Goal: Task Accomplishment & Management: Use online tool/utility

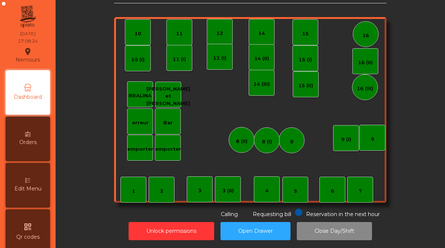
scroll to position [382, 0]
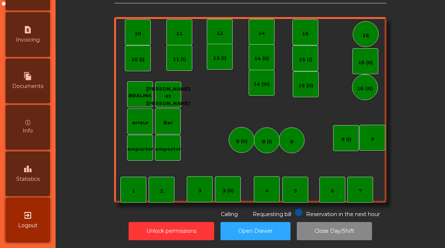
click at [39, 171] on div "leaderboard Statistics" at bounding box center [28, 173] width 44 height 44
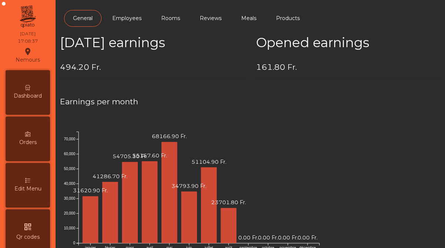
click at [25, 84] on div "Dashboard" at bounding box center [28, 92] width 44 height 44
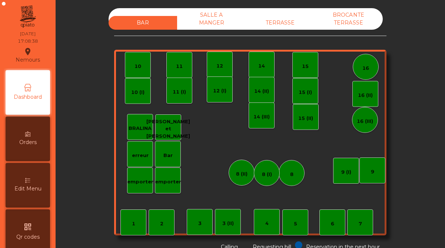
click at [201, 16] on div "SALLE A MANGER" at bounding box center [211, 18] width 69 height 21
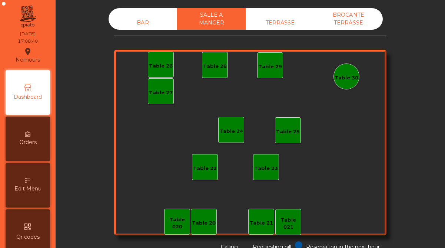
click at [283, 22] on div "TERRASSE" at bounding box center [280, 23] width 69 height 14
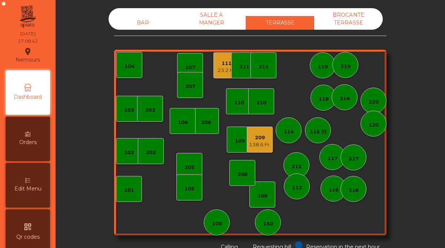
click at [363, 18] on div "BROCANTE TERRASSE" at bounding box center [348, 18] width 69 height 21
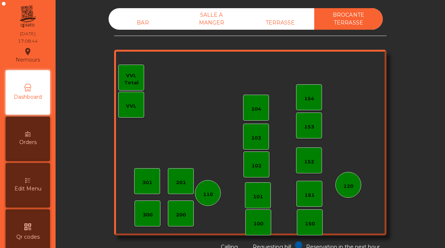
click at [145, 22] on div "BAR" at bounding box center [143, 23] width 69 height 14
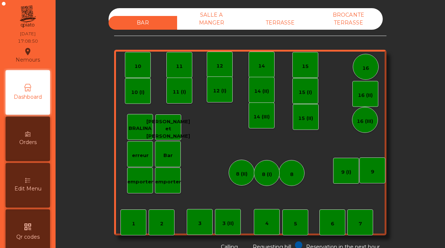
click at [140, 130] on div "BRALINA" at bounding box center [140, 128] width 23 height 7
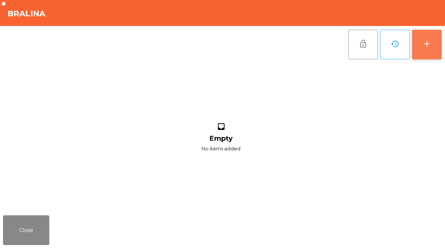
click at [425, 50] on button "add" at bounding box center [427, 45] width 30 height 30
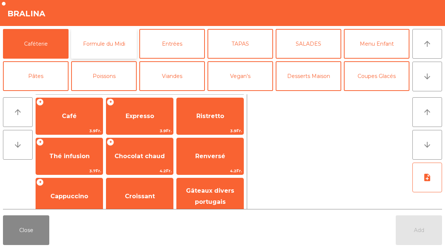
click at [123, 44] on button "Formule du Midi" at bounding box center [104, 44] width 66 height 30
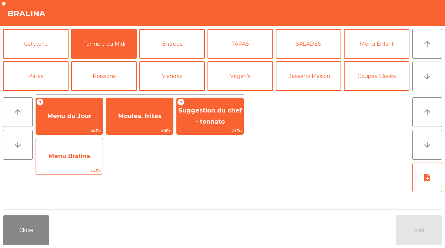
click at [82, 150] on span "Menu Bralina" at bounding box center [69, 156] width 67 height 20
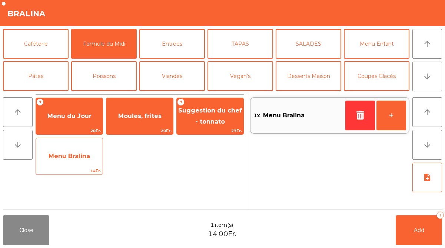
click at [82, 150] on span "Menu Bralina" at bounding box center [69, 156] width 67 height 20
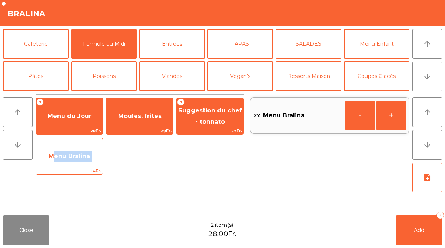
click at [82, 150] on span "Menu Bralina" at bounding box center [69, 156] width 67 height 20
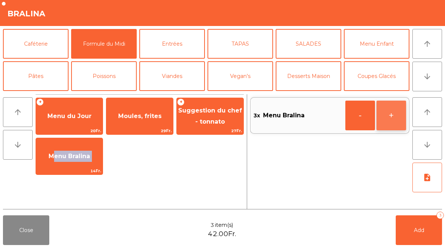
click at [394, 123] on button "+" at bounding box center [392, 115] width 30 height 30
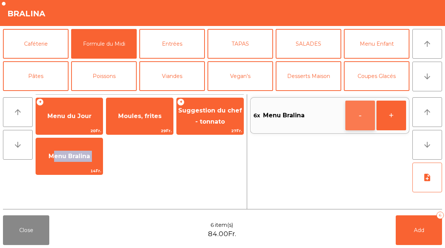
click at [367, 120] on button "-" at bounding box center [360, 115] width 30 height 30
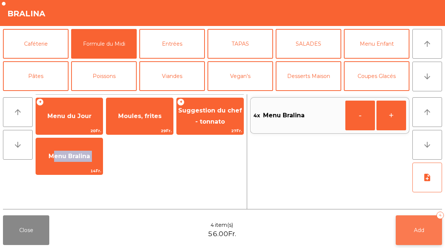
click at [411, 230] on button "Add 4" at bounding box center [419, 230] width 46 height 30
